Goal: Transaction & Acquisition: Obtain resource

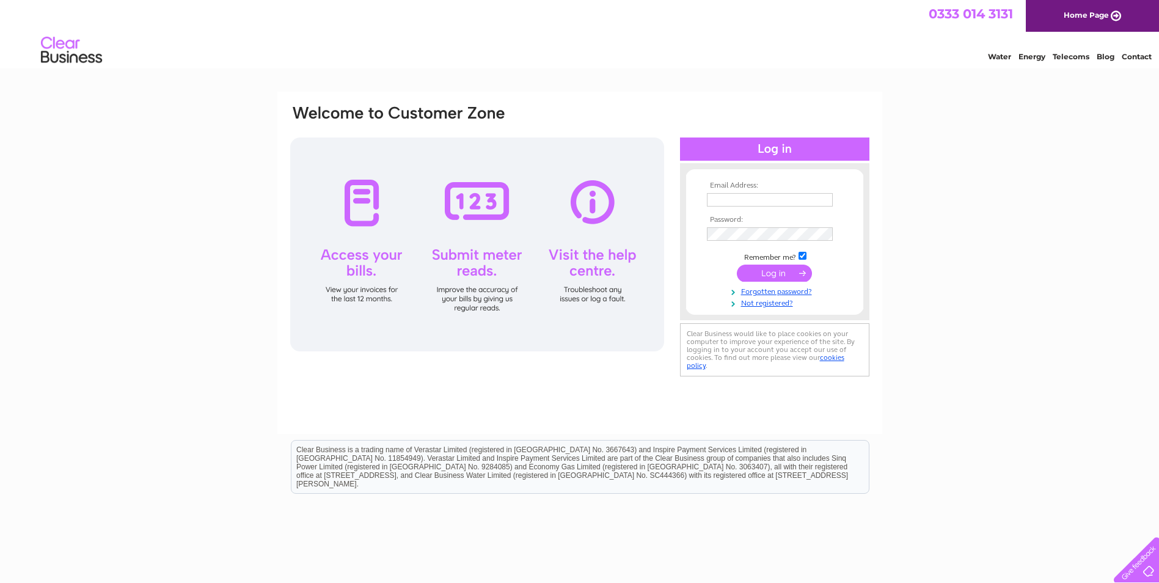
type input "info@raysplayhouse.org"
click at [775, 275] on input "submit" at bounding box center [774, 273] width 75 height 17
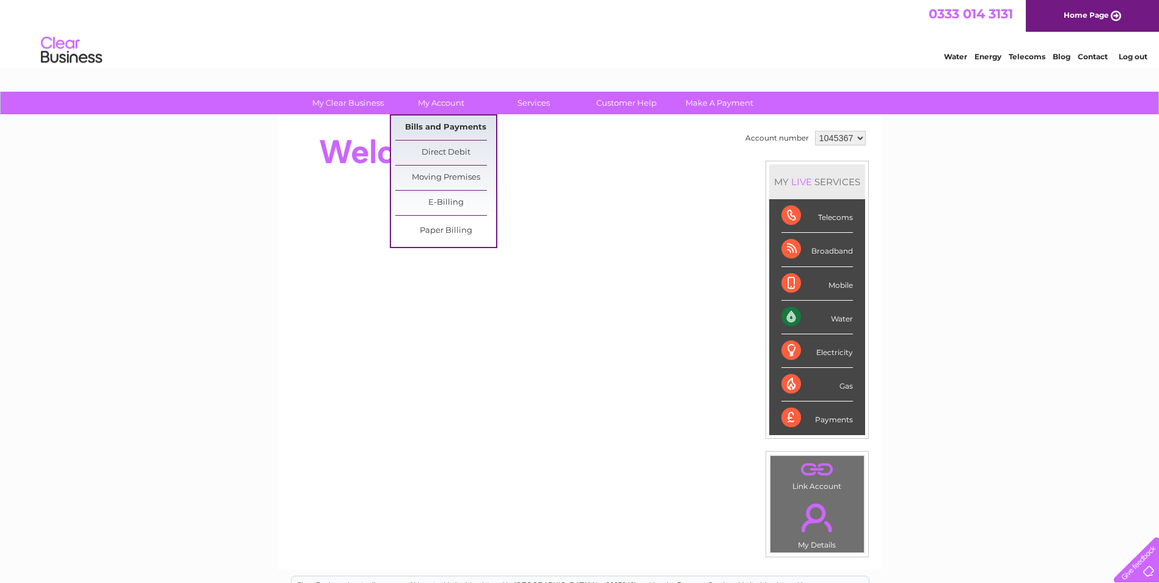
click at [455, 122] on link "Bills and Payments" at bounding box center [445, 127] width 101 height 24
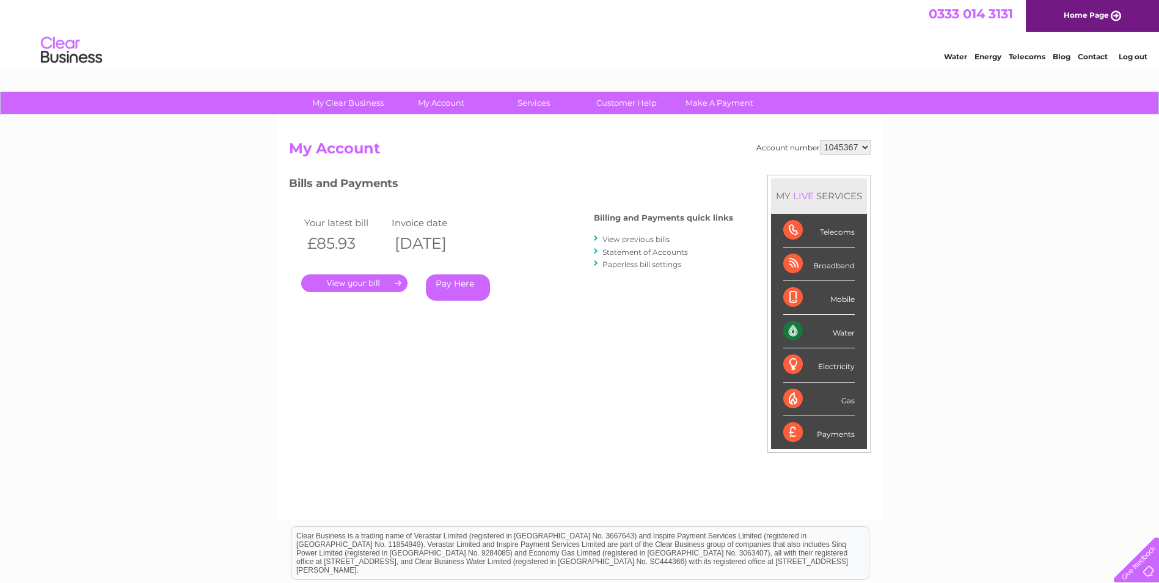
click at [346, 288] on link "." at bounding box center [354, 283] width 106 height 18
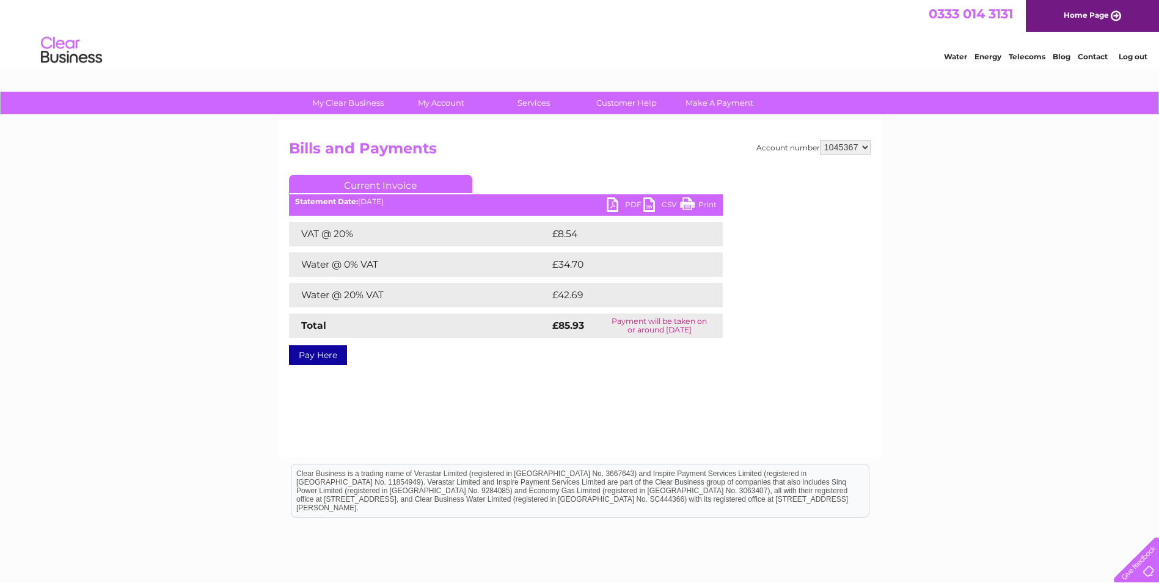
click at [620, 206] on link "PDF" at bounding box center [625, 206] width 37 height 18
